Goal: Transaction & Acquisition: Book appointment/travel/reservation

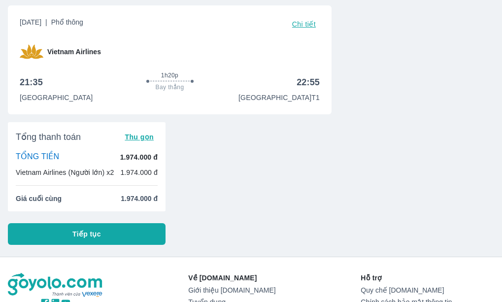
scroll to position [59, 0]
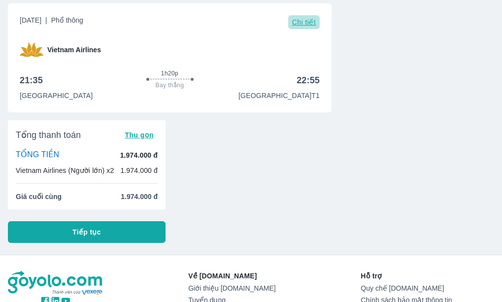
click at [299, 19] on span "Chi tiết" at bounding box center [304, 22] width 24 height 8
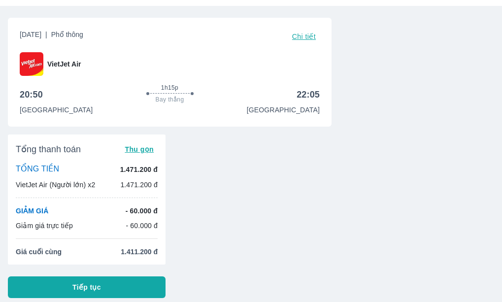
scroll to position [95, 0]
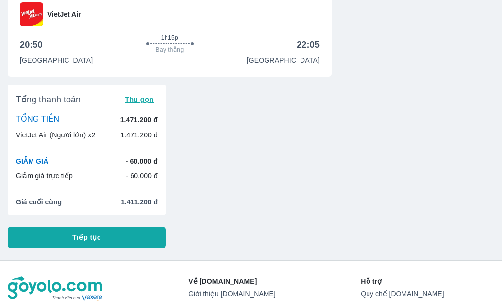
click at [253, 131] on div "Thứ 4, 15 Thg 10 2025 | Phổ thông Chi tiết VietJet Air 20:50 1h15p Bay thẳng 22…" at bounding box center [247, 104] width 494 height 288
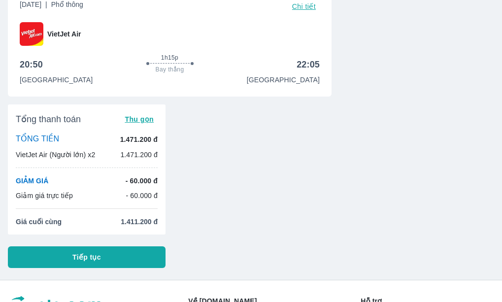
scroll to position [55, 0]
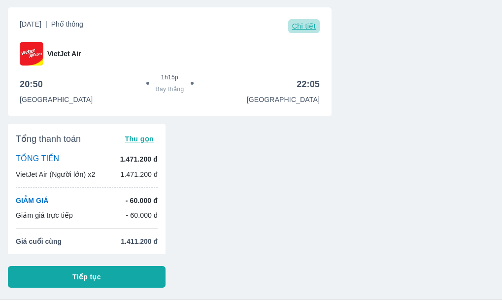
click at [309, 28] on span "Chi tiết" at bounding box center [304, 26] width 24 height 8
